Goal: Information Seeking & Learning: Learn about a topic

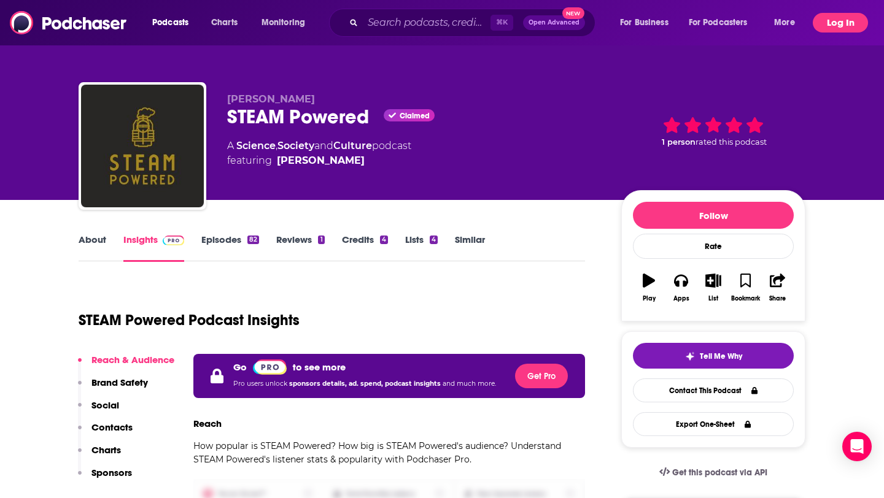
click at [838, 22] on button "Log In" at bounding box center [839, 23] width 55 height 20
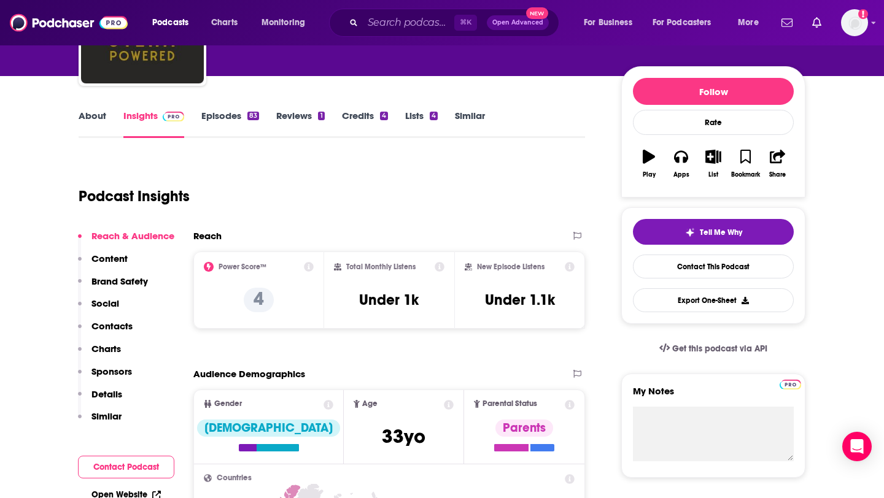
scroll to position [90, 0]
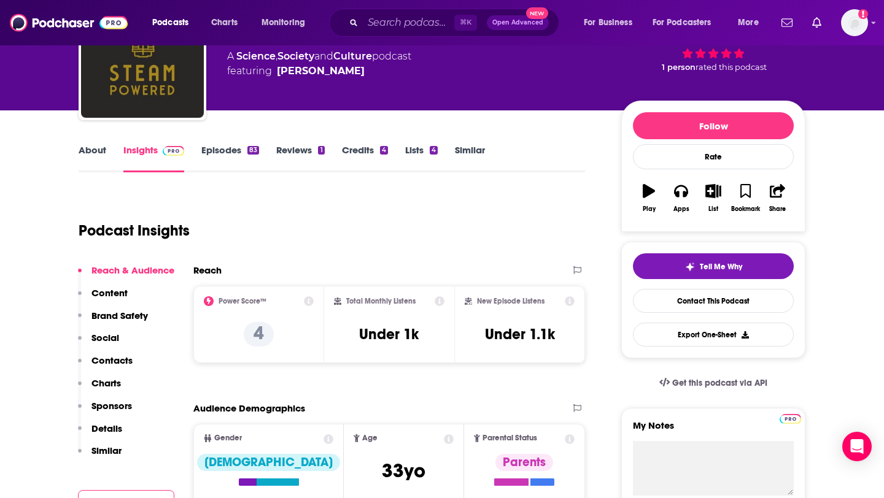
click at [219, 146] on link "Episodes 83" at bounding box center [230, 158] width 58 height 28
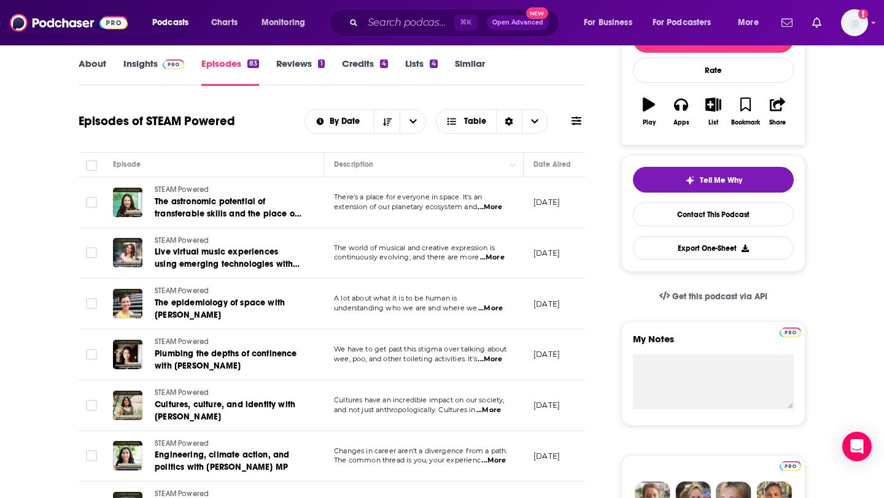
scroll to position [177, 0]
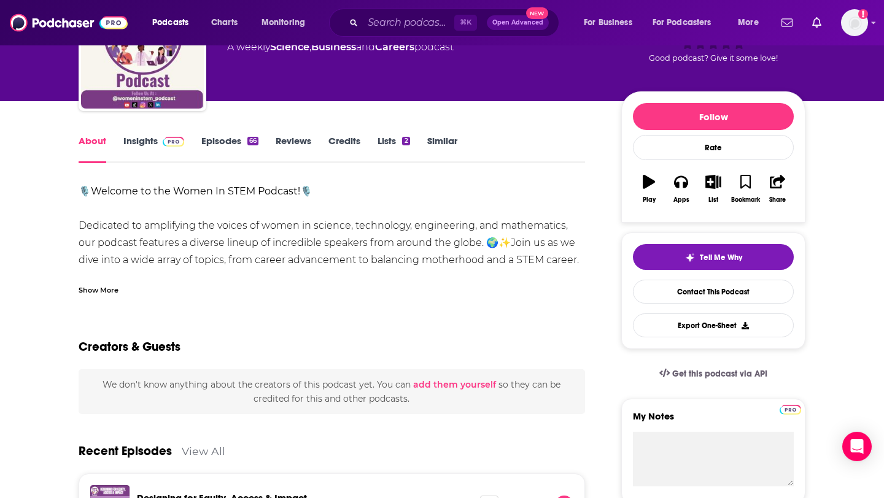
scroll to position [97, 0]
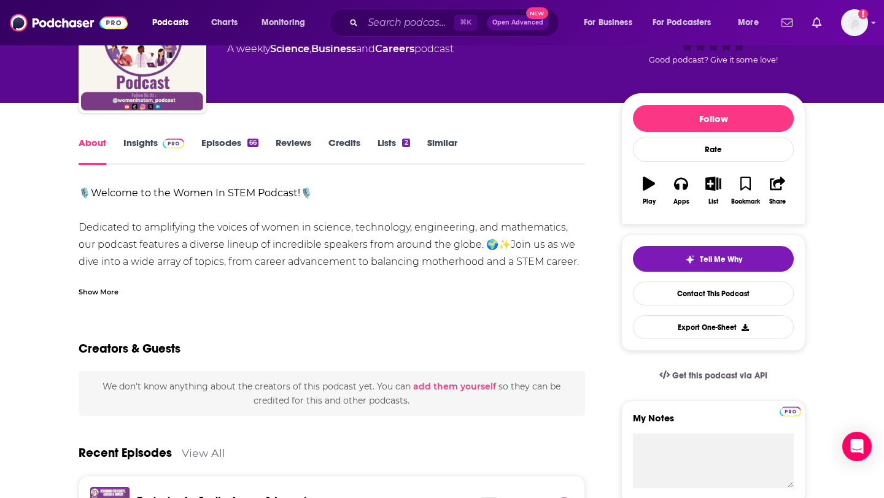
click at [144, 139] on link "Insights" at bounding box center [153, 151] width 61 height 28
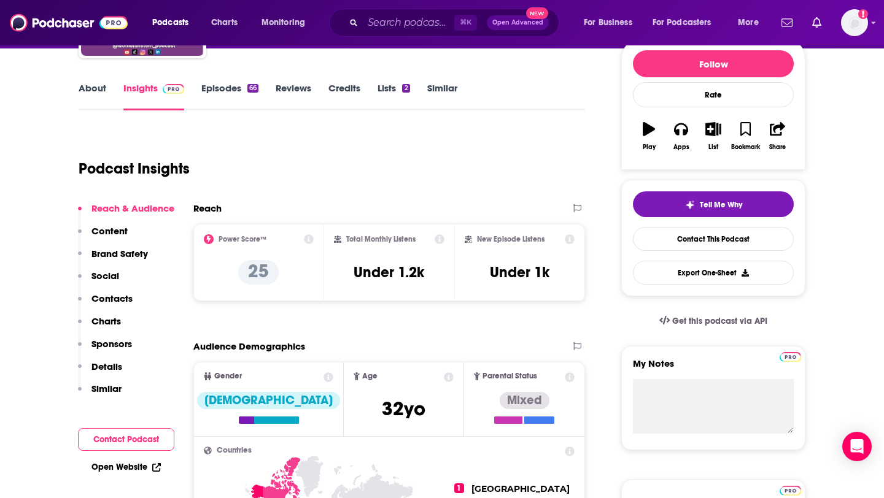
scroll to position [150, 0]
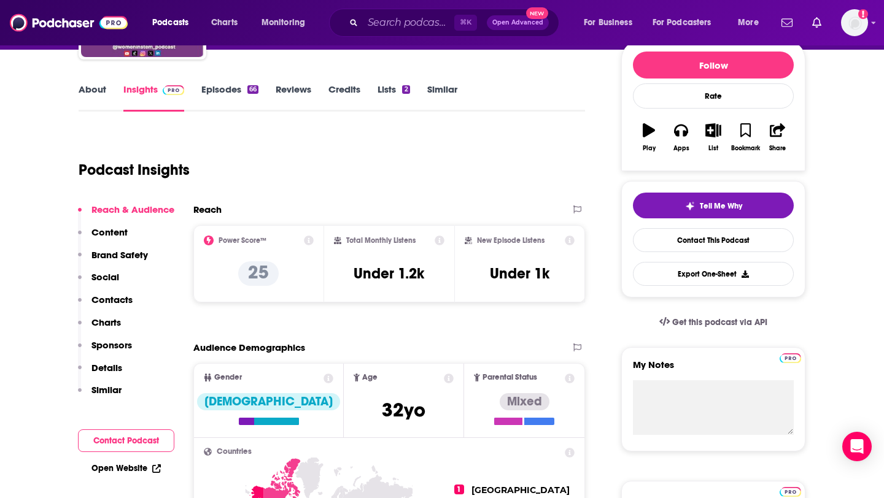
click at [233, 90] on link "Episodes 66" at bounding box center [229, 97] width 57 height 28
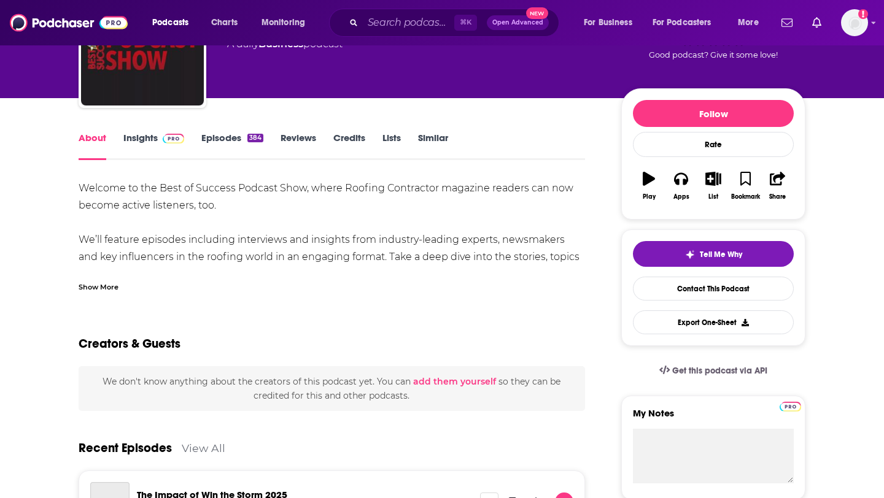
scroll to position [102, 0]
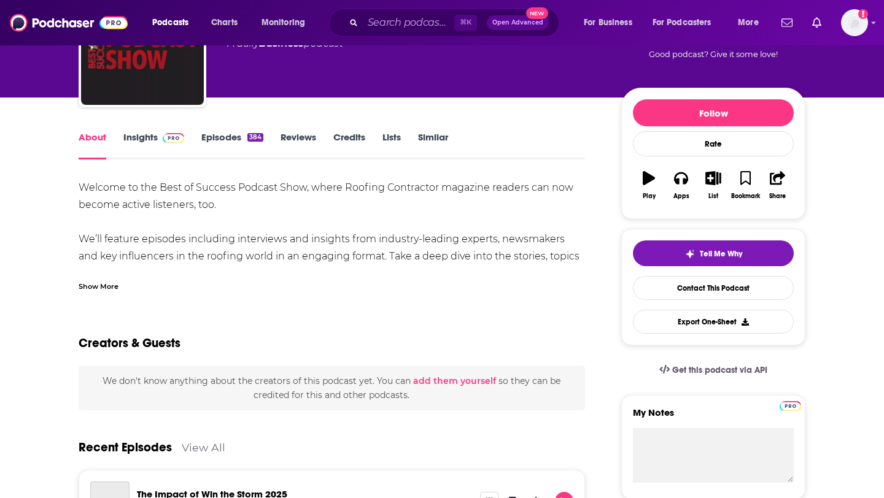
click at [220, 143] on link "Episodes 384" at bounding box center [232, 145] width 62 height 28
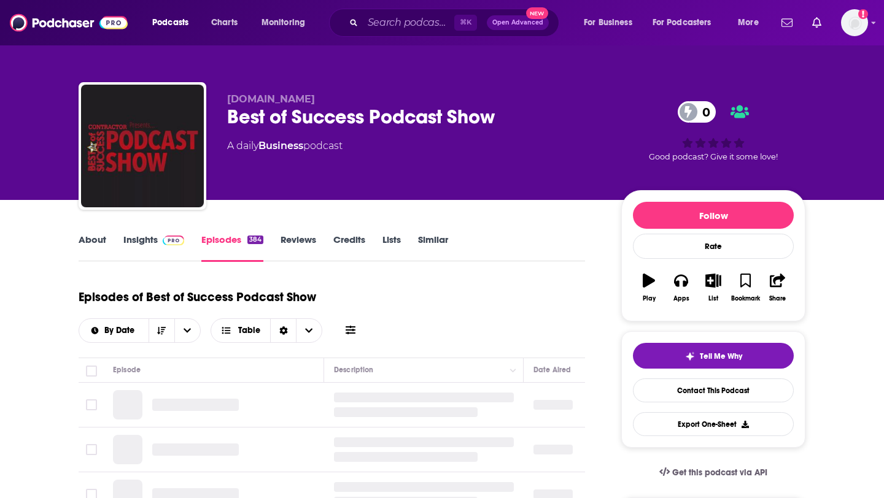
scroll to position [220, 0]
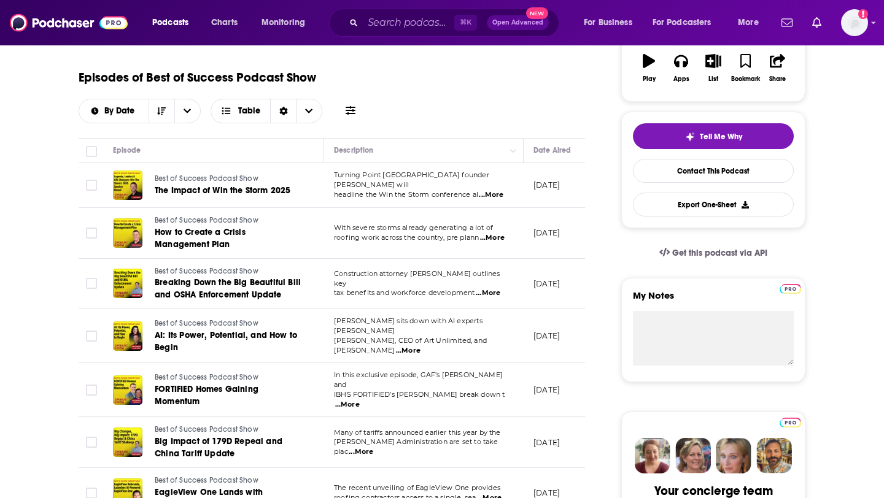
click at [495, 190] on span "...More" at bounding box center [491, 195] width 25 height 10
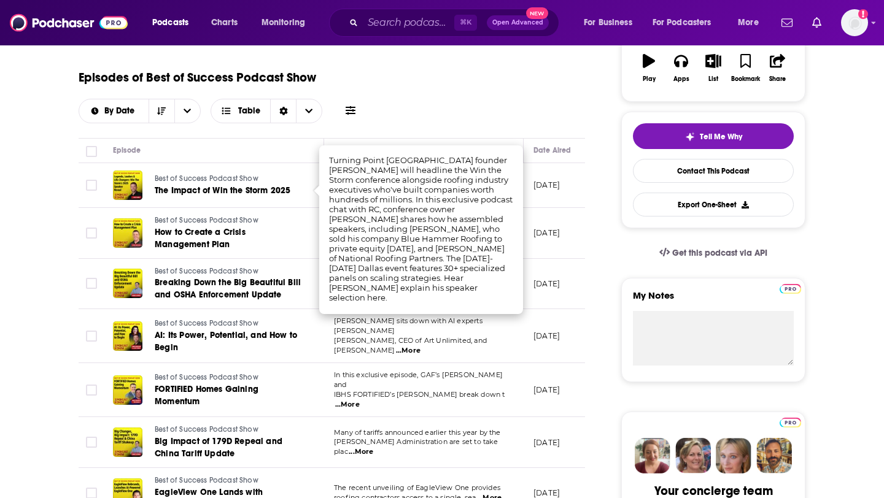
click at [529, 188] on td "[DATE]" at bounding box center [563, 185] width 80 height 45
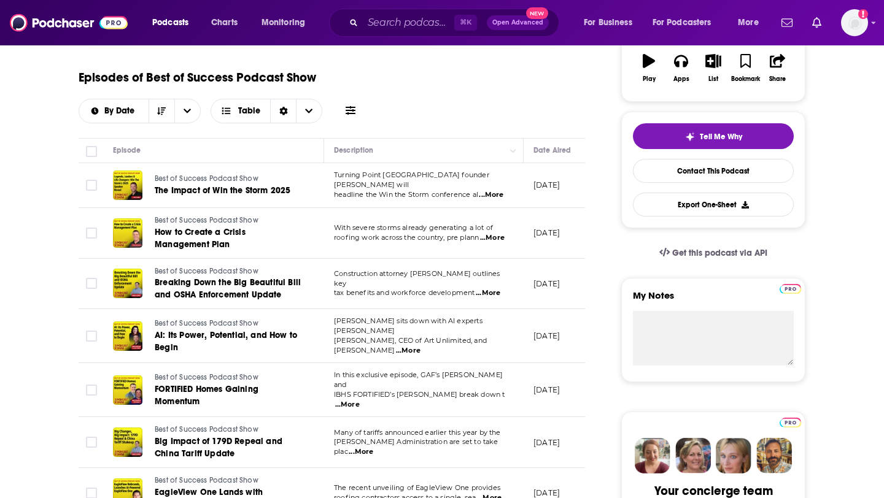
click at [420, 346] on span "...More" at bounding box center [408, 351] width 25 height 10
click at [546, 344] on td "[DATE]" at bounding box center [563, 336] width 80 height 54
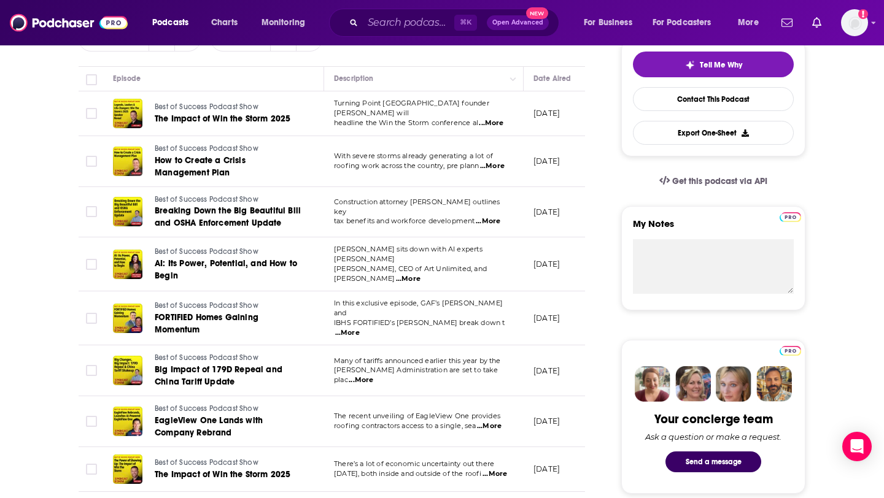
scroll to position [296, 0]
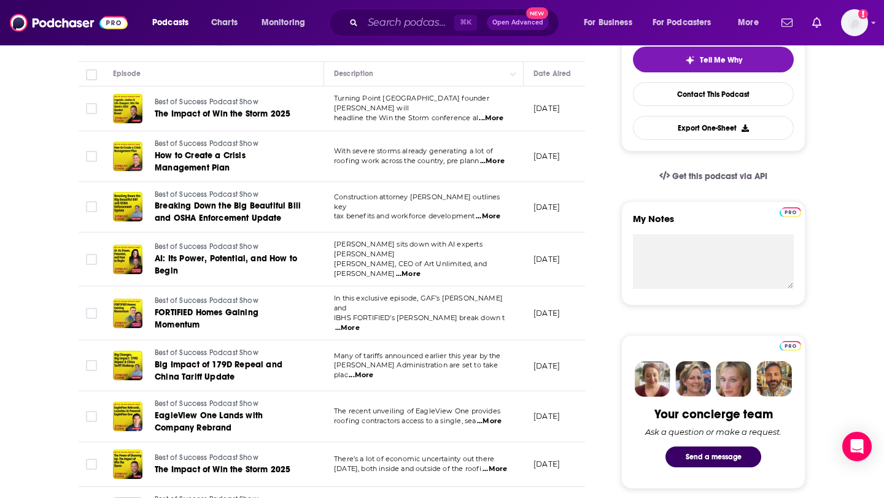
click at [360, 323] on span "...More" at bounding box center [347, 328] width 25 height 10
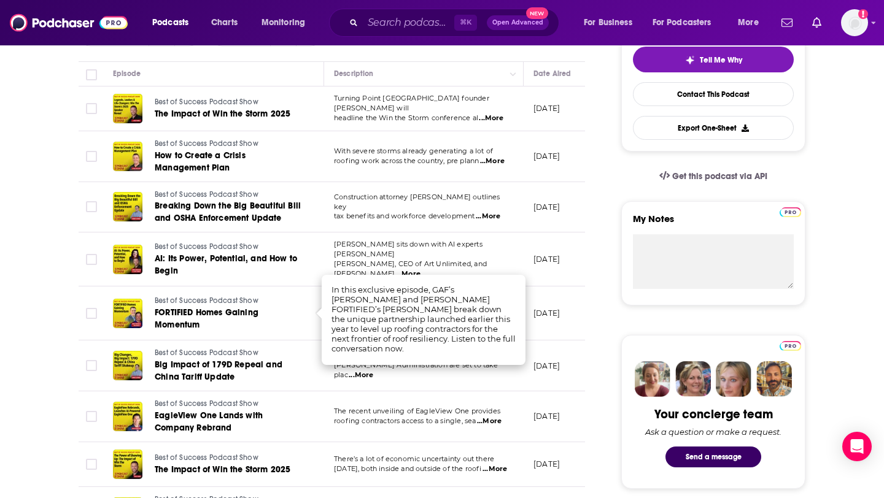
click at [569, 322] on td "[DATE]" at bounding box center [563, 314] width 80 height 54
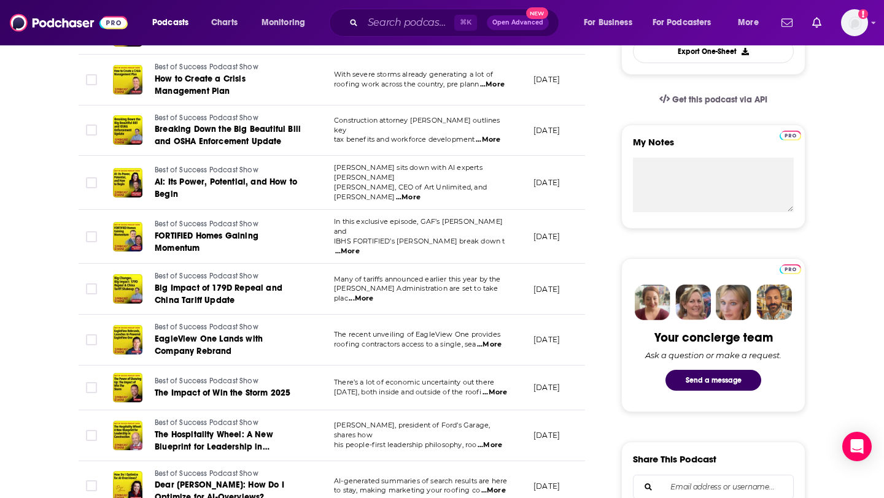
scroll to position [374, 0]
click at [495, 280] on span "Many of tariffs announced earlier this year by the" at bounding box center [417, 278] width 167 height 9
